Goal: Task Accomplishment & Management: Manage account settings

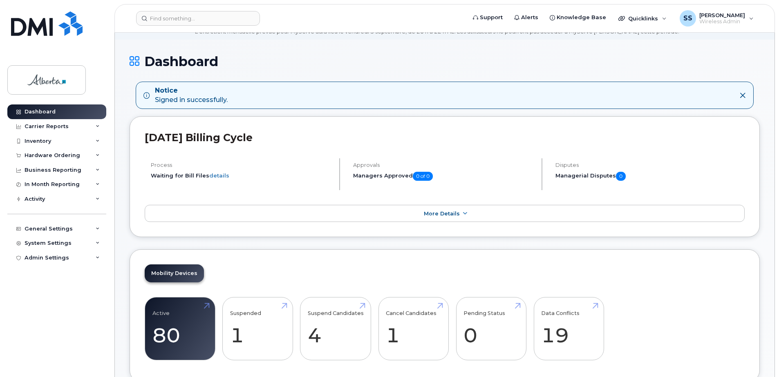
scroll to position [245, 0]
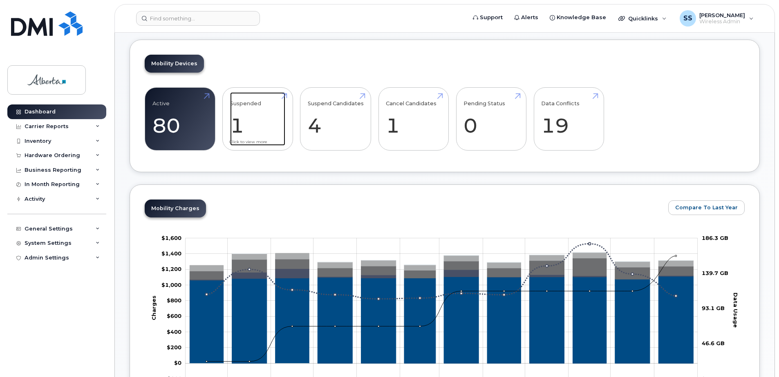
click at [263, 112] on link "Suspended 1" at bounding box center [257, 119] width 55 height 54
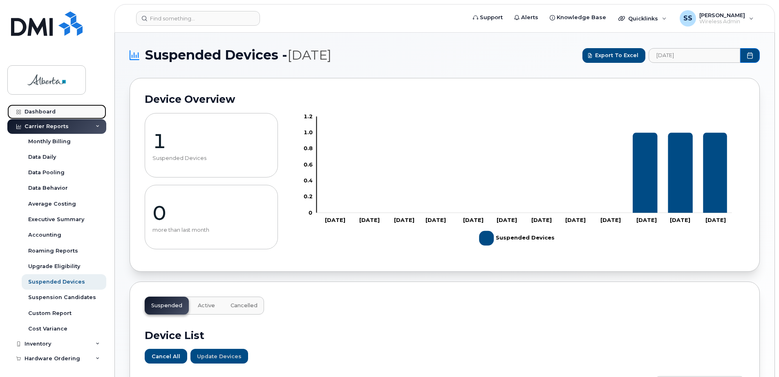
click at [38, 105] on link "Dashboard" at bounding box center [56, 112] width 99 height 15
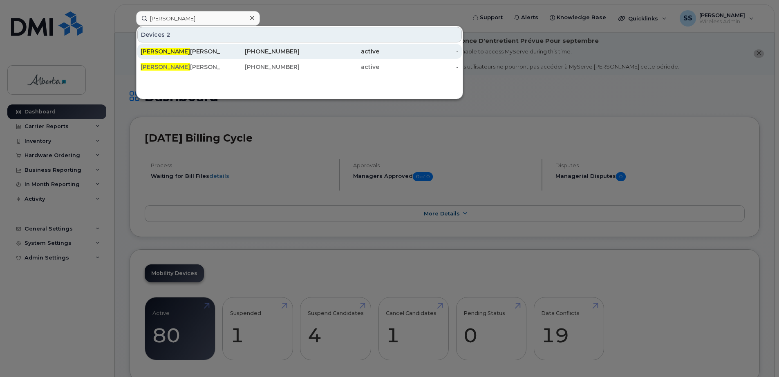
type input "terri"
click at [199, 52] on div "Terri Pelton" at bounding box center [181, 51] width 80 height 8
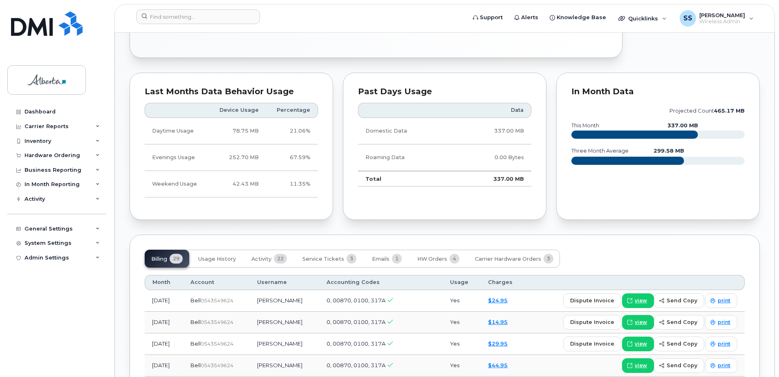
scroll to position [531, 0]
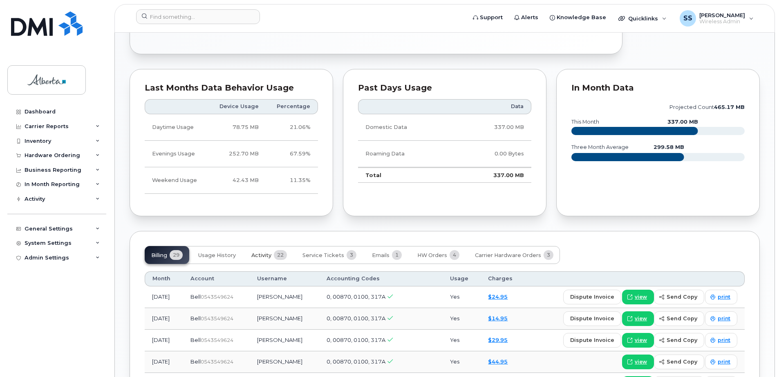
click at [261, 252] on span "Activity" at bounding box center [261, 255] width 20 height 7
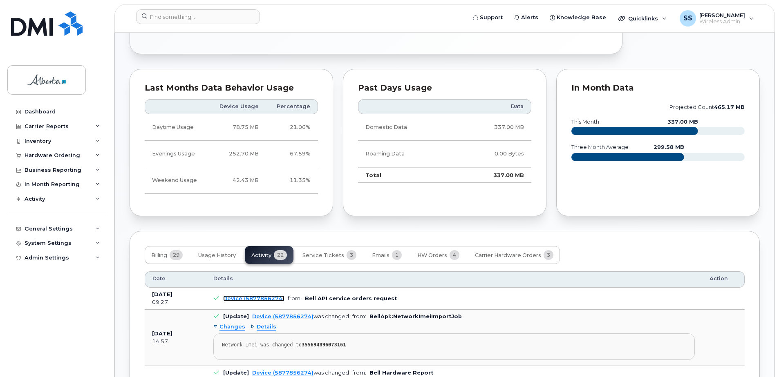
click at [273, 296] on link "Device (5877856274)" at bounding box center [253, 299] width 61 height 6
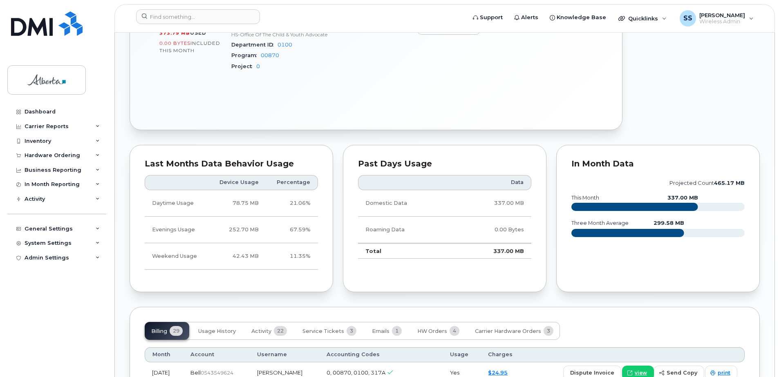
scroll to position [572, 0]
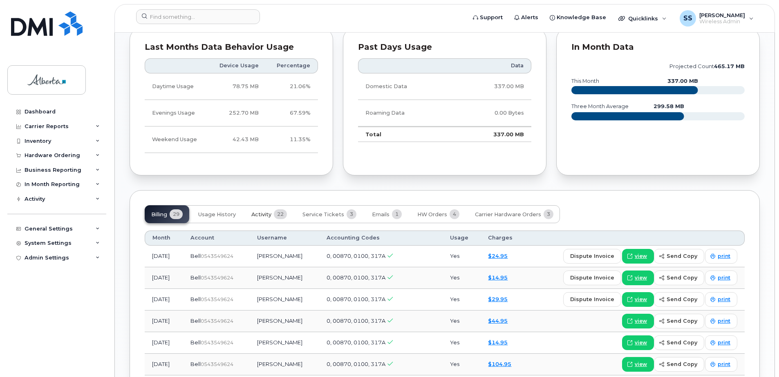
click at [249, 205] on button "Activity 22" at bounding box center [269, 214] width 49 height 18
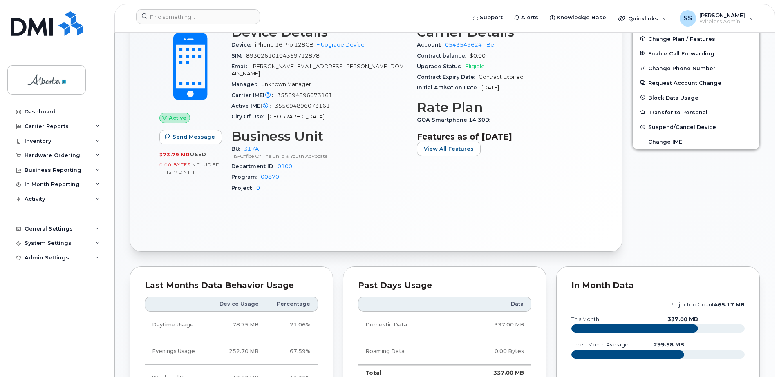
scroll to position [327, 0]
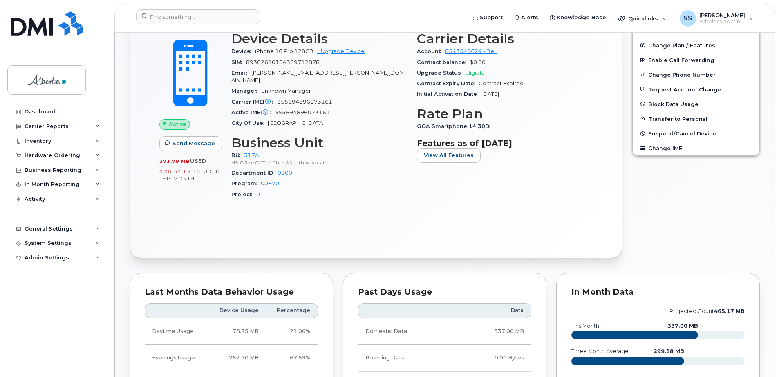
click at [263, 63] on span "89302610104369712878" at bounding box center [283, 62] width 74 height 6
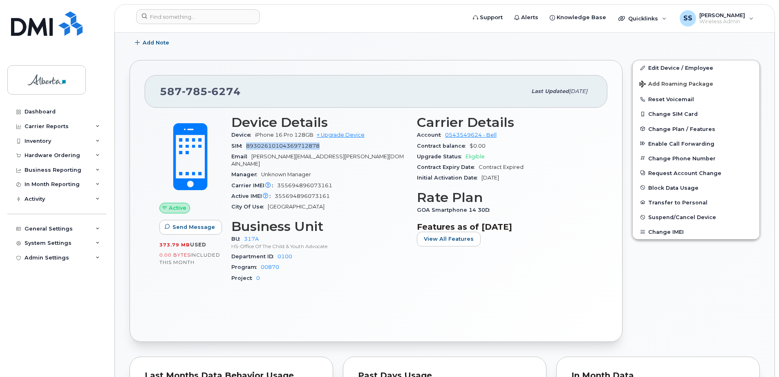
scroll to position [123, 0]
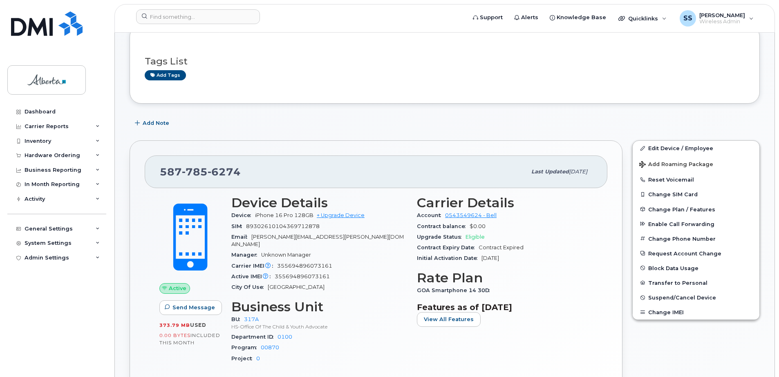
scroll to position [163, 0]
click at [742, 20] on span "Wireless Admin" at bounding box center [722, 21] width 46 height 7
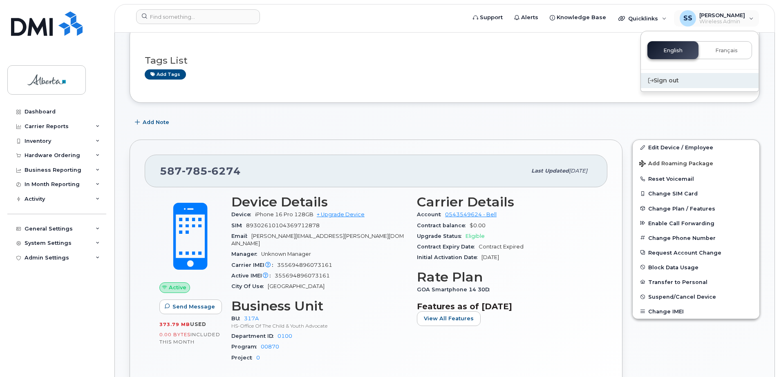
click at [649, 82] on icon at bounding box center [650, 80] width 5 height 5
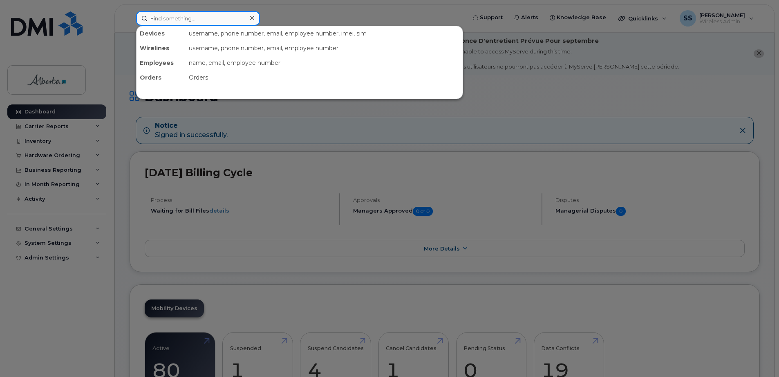
click at [216, 19] on input at bounding box center [198, 18] width 124 height 15
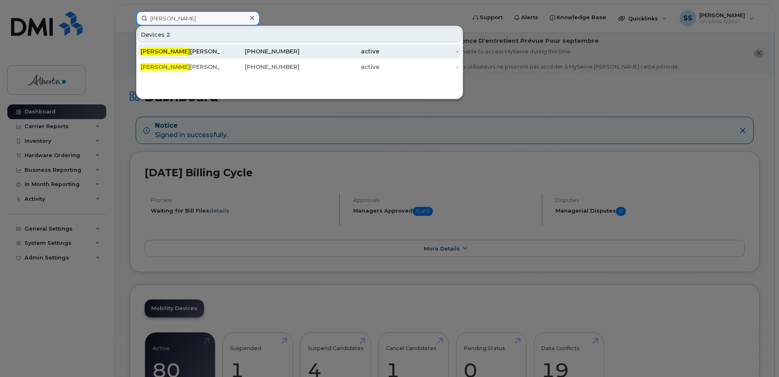
type input "terri"
click at [263, 46] on div "587-785-6274" at bounding box center [260, 51] width 80 height 15
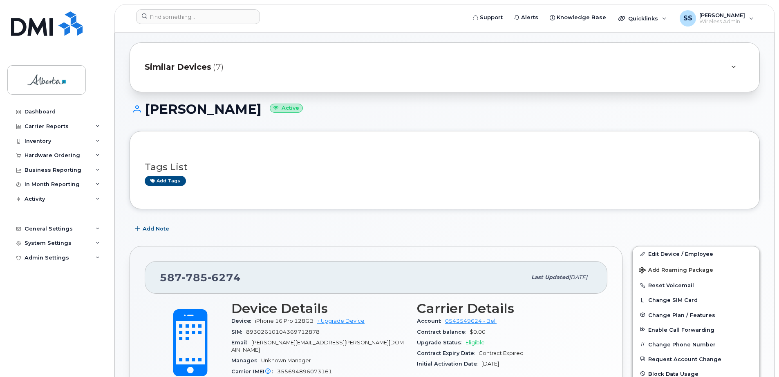
scroll to position [163, 0]
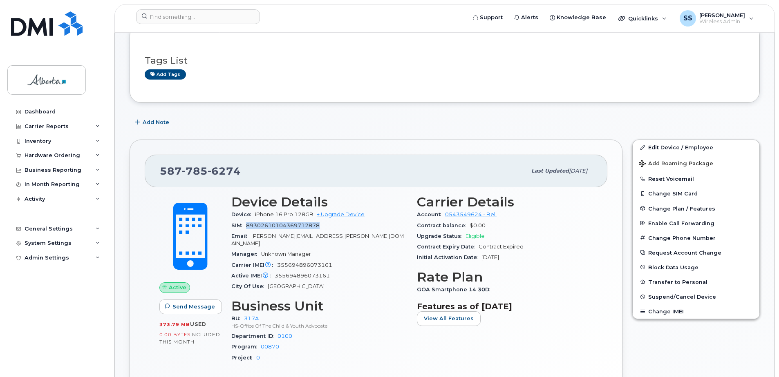
drag, startPoint x: 331, startPoint y: 227, endPoint x: 248, endPoint y: 224, distance: 83.0
click at [248, 224] on div "SIM [TECHNICAL_ID]" at bounding box center [319, 226] width 176 height 11
copy span "89302610104369712878"
click at [676, 191] on button "Change SIM Card" at bounding box center [695, 193] width 127 height 15
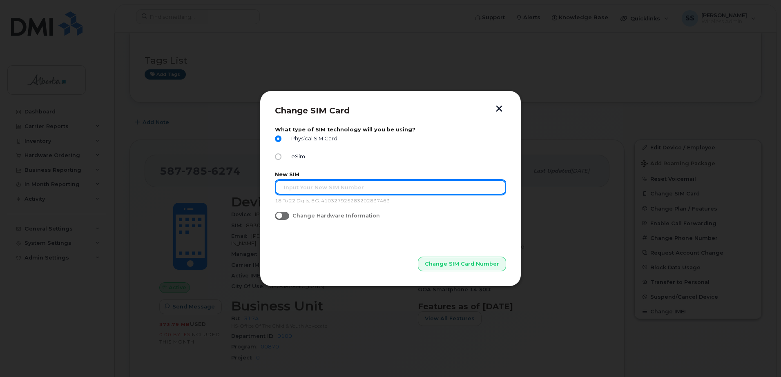
click at [316, 190] on input "text" at bounding box center [390, 187] width 231 height 15
paste input "89302610104369712878"
type input "89302610104369712878"
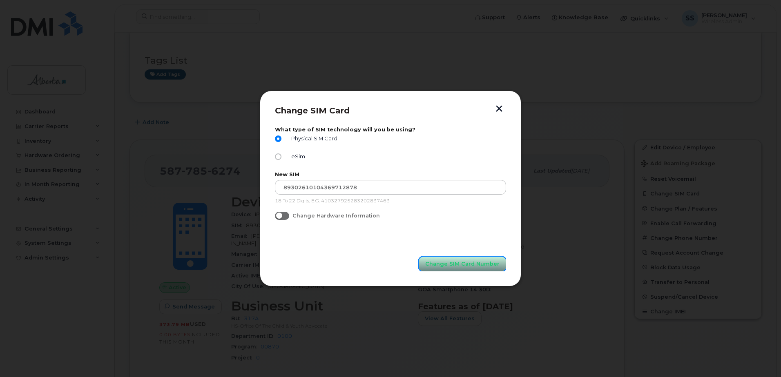
click at [447, 264] on span "Change SIM Card Number" at bounding box center [462, 264] width 74 height 8
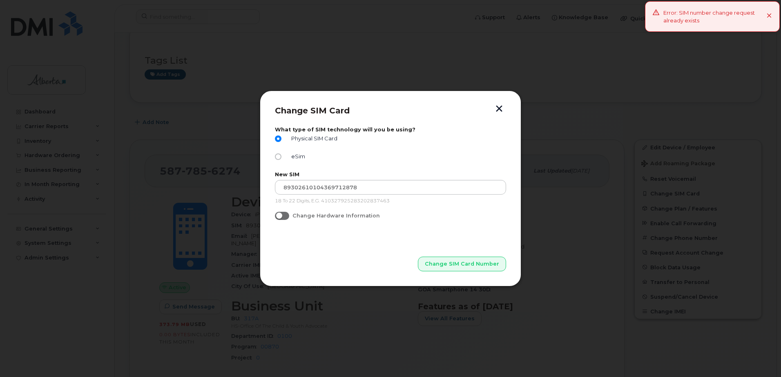
click at [501, 108] on button "button" at bounding box center [499, 109] width 12 height 9
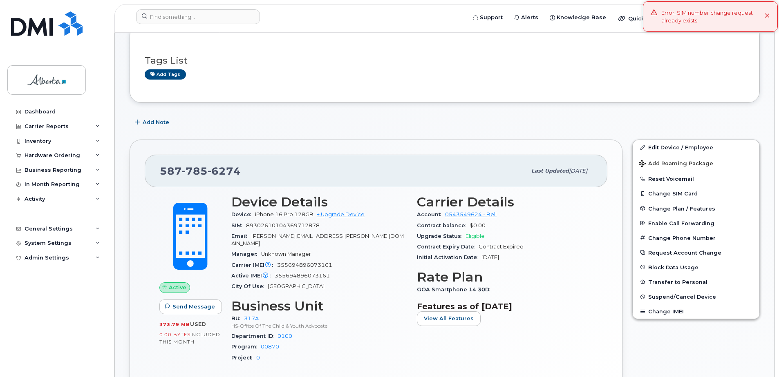
click at [768, 17] on icon at bounding box center [766, 15] width 5 height 5
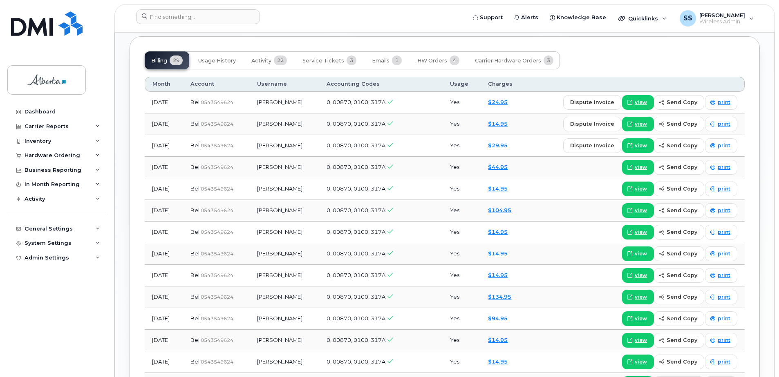
scroll to position [735, 0]
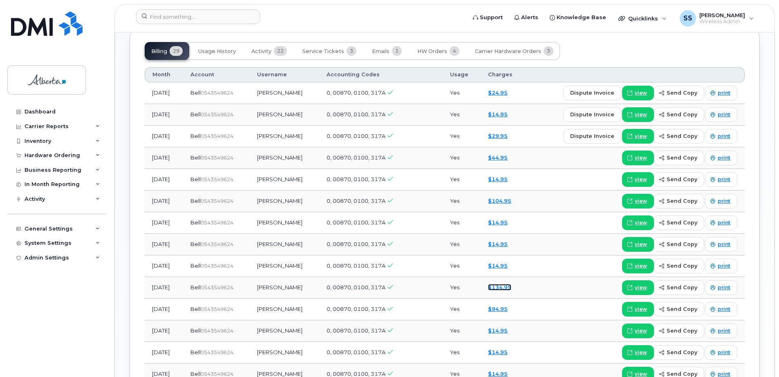
click at [509, 284] on link "$134.95" at bounding box center [499, 287] width 23 height 7
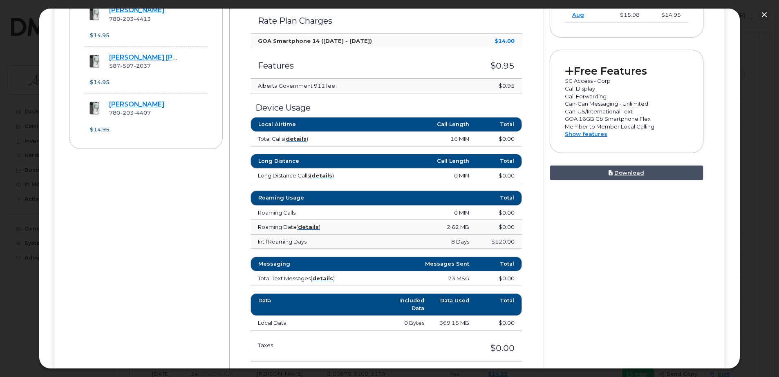
scroll to position [368, 0]
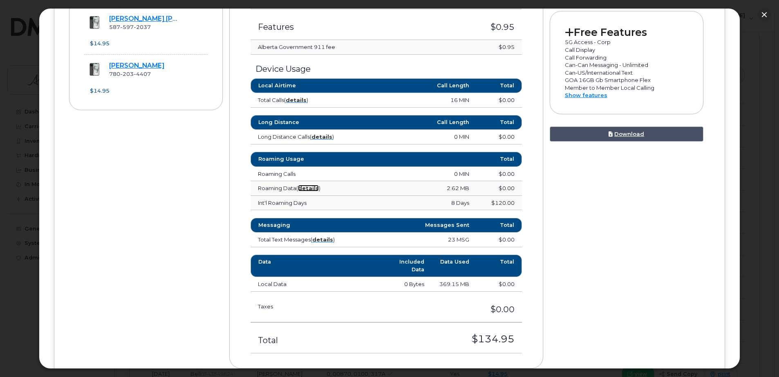
click at [304, 186] on strong "details" at bounding box center [308, 188] width 21 height 7
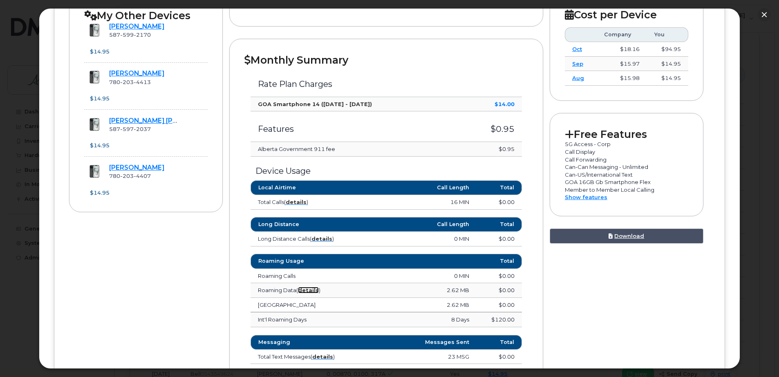
scroll to position [245, 0]
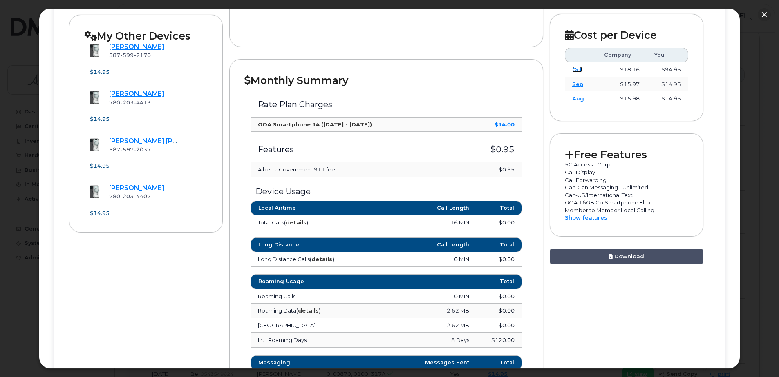
click at [576, 67] on link "Oct" at bounding box center [577, 69] width 10 height 7
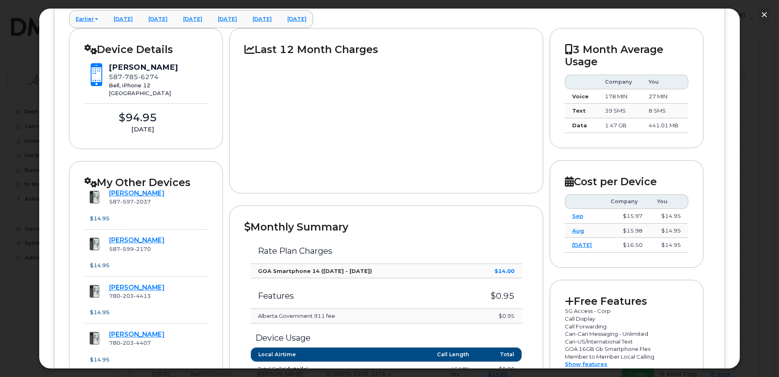
scroll to position [82, 0]
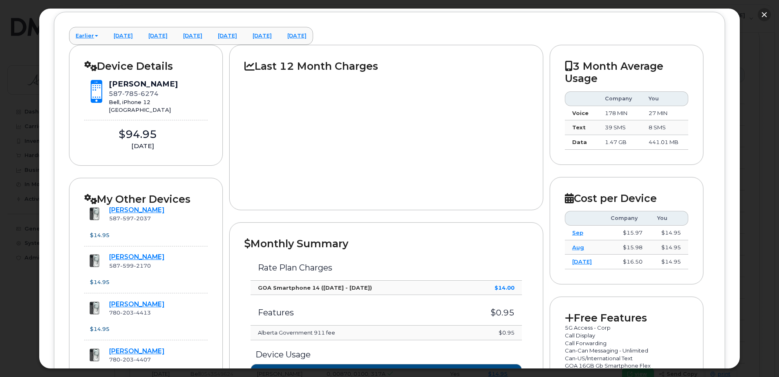
click at [762, 13] on button "button" at bounding box center [763, 14] width 13 height 13
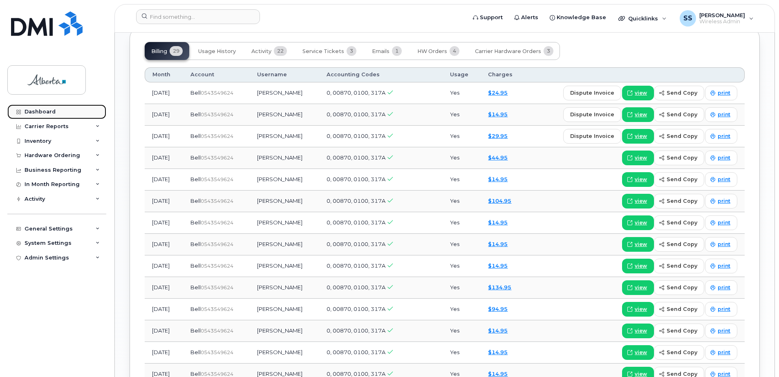
click at [41, 107] on link "Dashboard" at bounding box center [56, 112] width 99 height 15
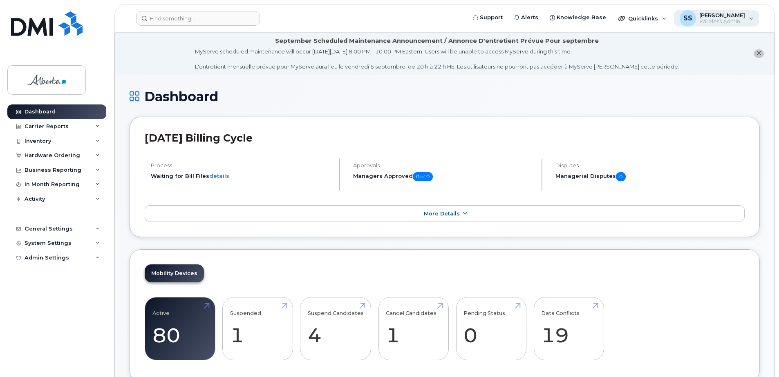
click at [706, 20] on span "Wireless Admin" at bounding box center [722, 21] width 46 height 7
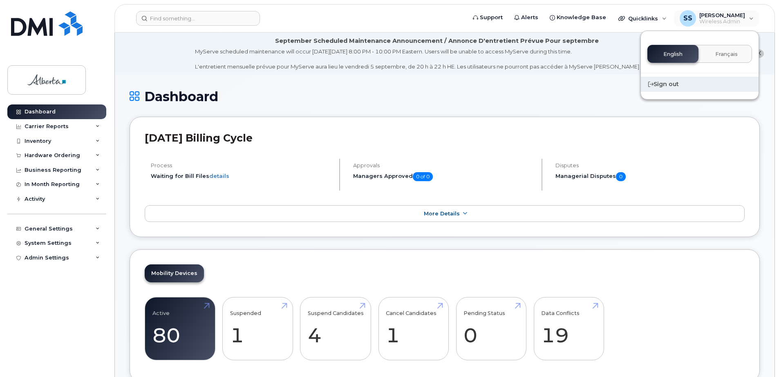
click at [678, 84] on div "Sign out" at bounding box center [700, 84] width 118 height 15
